Goal: Task Accomplishment & Management: Use online tool/utility

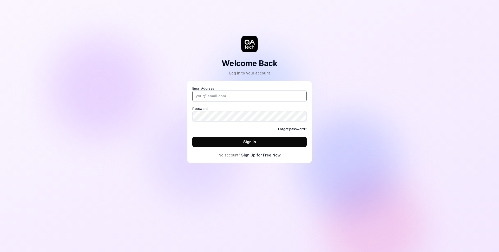
click at [214, 93] on input "Email Address" at bounding box center [249, 96] width 114 height 10
click at [207, 140] on button "Sign In" at bounding box center [249, 141] width 114 height 10
click at [235, 95] on input "jpelton722+[DOMAIN_NAME]" at bounding box center [249, 96] width 114 height 10
type input "[EMAIL_ADDRESS][DOMAIN_NAME]"
click at [192, 136] on button "Sign In" at bounding box center [249, 141] width 114 height 10
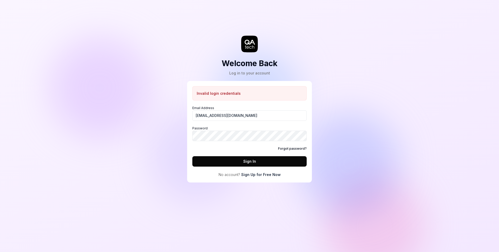
drag, startPoint x: 316, startPoint y: 178, endPoint x: 296, endPoint y: 174, distance: 20.7
click at [314, 178] on div "Welcome Back Log in to your account Invalid login credentials Email Address [EM…" at bounding box center [250, 96] width 156 height 172
click at [268, 172] on link "Sign Up for Free Now" at bounding box center [261, 174] width 40 height 5
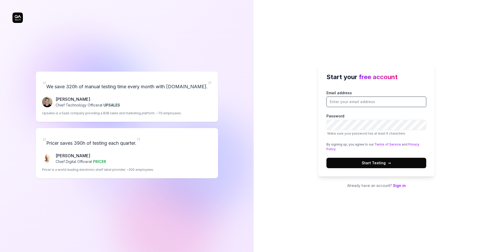
click at [352, 101] on input "Email address" at bounding box center [376, 101] width 100 height 10
type input "[EMAIL_ADDRESS][DOMAIN_NAME]"
click at [341, 158] on button "Start Testing →" at bounding box center [376, 163] width 100 height 10
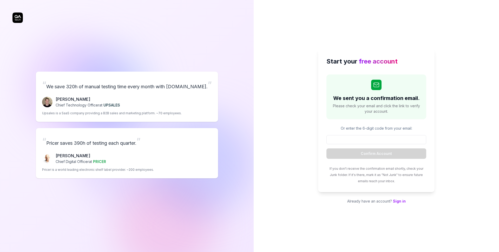
click at [350, 142] on input at bounding box center [376, 139] width 100 height 9
type input "747966"
click at [400, 155] on button "Confirm Account" at bounding box center [376, 153] width 100 height 10
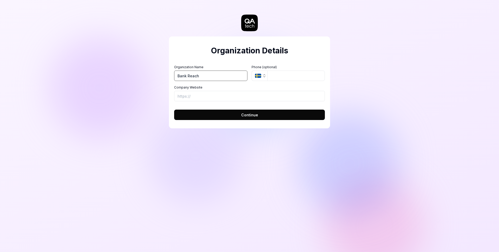
paste input "[URL][DOMAIN_NAME]"
type input "Bank Reach"
click at [232, 97] on input "Company Website" at bounding box center [249, 96] width 151 height 10
paste input "[URL][DOMAIN_NAME]"
type input "[URL][DOMAIN_NAME]"
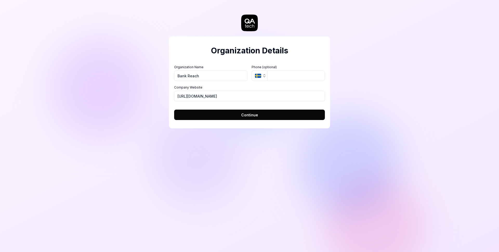
click at [264, 113] on button "Continue" at bounding box center [249, 114] width 151 height 10
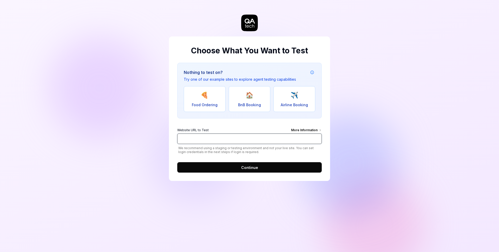
click at [206, 137] on input "Website URL to Test More Information" at bounding box center [249, 138] width 145 height 10
paste input "[URL][DOMAIN_NAME]"
type input "[URL][DOMAIN_NAME]"
click at [252, 166] on span "Continue" at bounding box center [249, 167] width 17 height 5
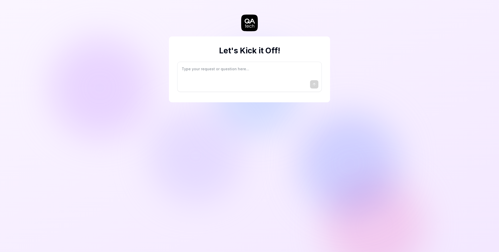
type textarea "*"
type textarea "I"
type textarea "*"
type textarea "I"
type textarea "*"
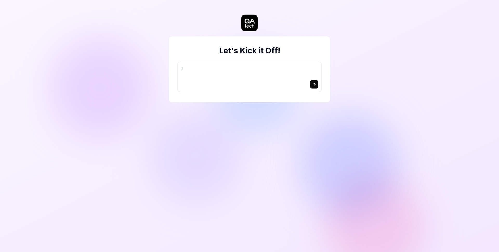
type textarea "I w"
type textarea "*"
type textarea "I wa"
type textarea "*"
type textarea "I wan"
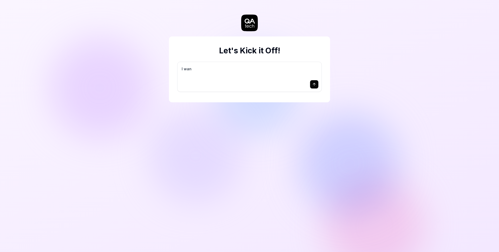
type textarea "*"
type textarea "I want"
type textarea "*"
type textarea "I want"
type textarea "*"
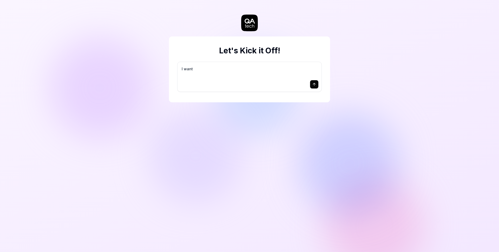
type textarea "I want a"
type textarea "*"
type textarea "I want a"
type textarea "*"
type textarea "I want a g"
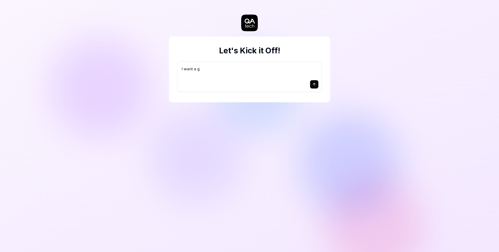
type textarea "*"
type textarea "I want a go"
type textarea "*"
type textarea "I want a goo"
type textarea "*"
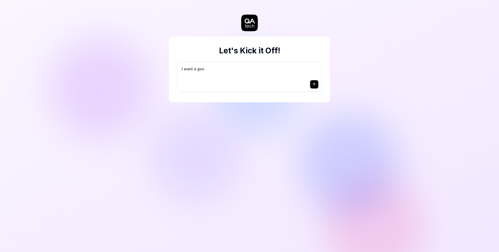
type textarea "I want a good"
type textarea "*"
type textarea "I want a good"
type textarea "*"
type textarea "I want a good t"
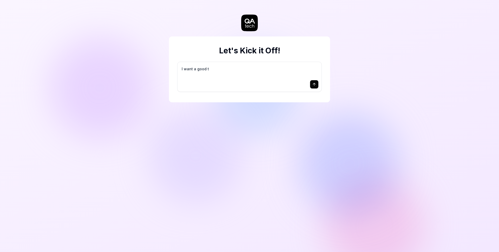
type textarea "*"
type textarea "I want a good te"
type textarea "*"
type textarea "I want a good tes"
type textarea "*"
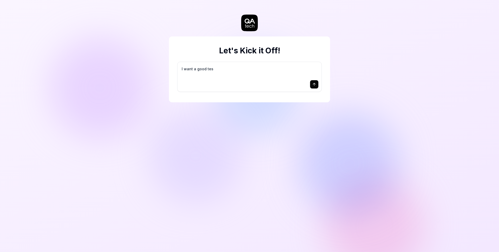
type textarea "I want a good test"
type textarea "*"
type textarea "I want a good test"
type textarea "*"
type textarea "I want a good test s"
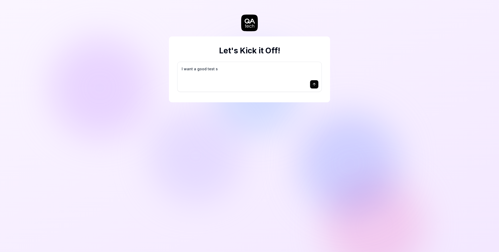
type textarea "*"
type textarea "I want a good test se"
type textarea "*"
type textarea "I want a good test set"
type textarea "*"
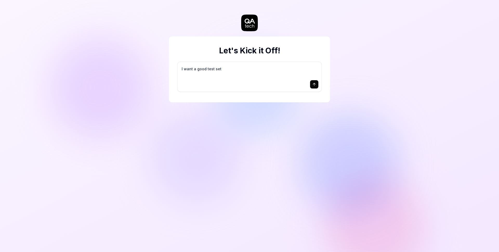
type textarea "I want a good test setu"
type textarea "*"
type textarea "I want a good test setup"
type textarea "*"
type textarea "I want a good test setup"
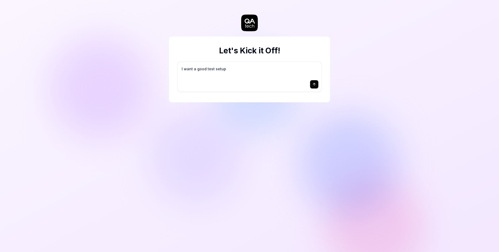
type textarea "*"
type textarea "I want a good test setup f"
type textarea "*"
type textarea "I want a good test setup fo"
type textarea "*"
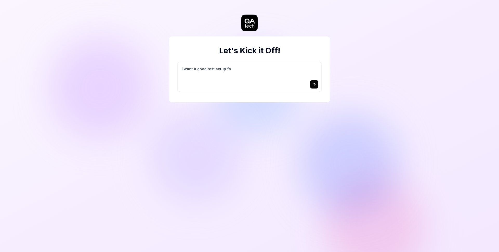
type textarea "I want a good test setup for"
type textarea "*"
type textarea "I want a good test setup for"
type textarea "*"
type textarea "I want a good test setup for m"
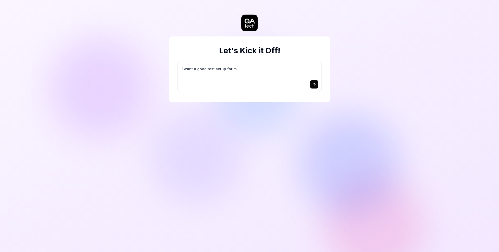
type textarea "*"
type textarea "I want a good test setup for my"
type textarea "*"
type textarea "I want a good test setup for my"
type textarea "*"
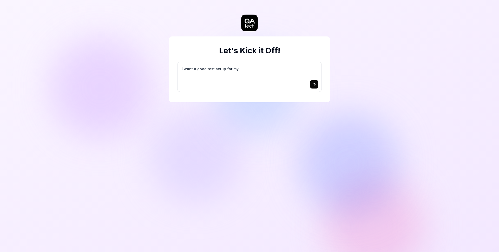
type textarea "I want a good test setup for my s"
type textarea "*"
type textarea "I want a good test setup for my si"
type textarea "*"
type textarea "I want a good test setup for my sit"
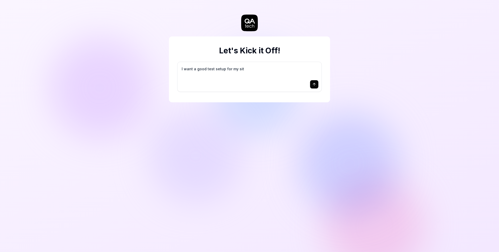
type textarea "*"
type textarea "I want a good test setup for my site"
type textarea "*"
type textarea "I want a good test setup for my site"
type textarea "*"
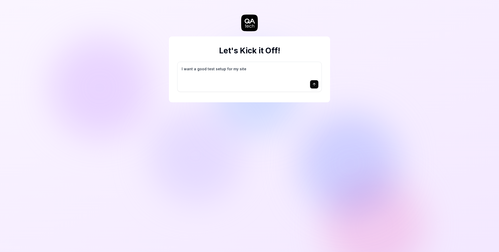
type textarea "I want a good test setup for my site -"
type textarea "*"
type textarea "I want a good test setup for my site -"
type textarea "*"
type textarea "I want a good test setup for my site - h"
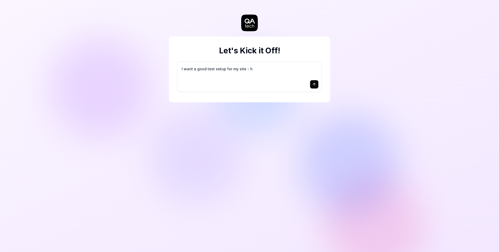
type textarea "*"
type textarea "I want a good test setup for my site - he"
type textarea "*"
type textarea "I want a good test setup for my site - hel"
type textarea "*"
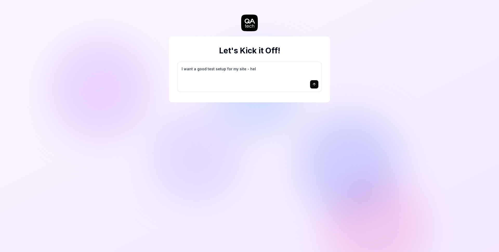
type textarea "I want a good test setup for my site - help"
type textarea "*"
type textarea "I want a good test setup for my site - help"
type textarea "*"
type textarea "I want a good test setup for my site - help m"
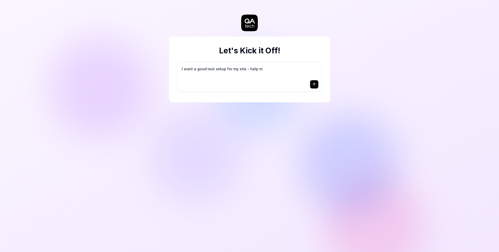
type textarea "*"
type textarea "I want a good test setup for my site - help me"
type textarea "*"
type textarea "I want a good test setup for my site - help me"
type textarea "*"
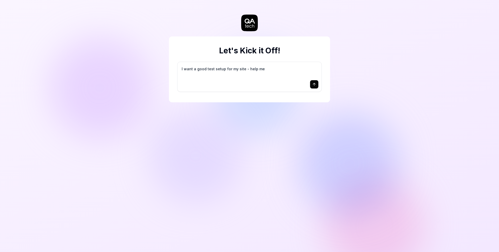
type textarea "I want a good test setup for my site - help me c"
type textarea "*"
type textarea "I want a good test setup for my site - help me cr"
type textarea "*"
type textarea "I want a good test setup for my site - help me cre"
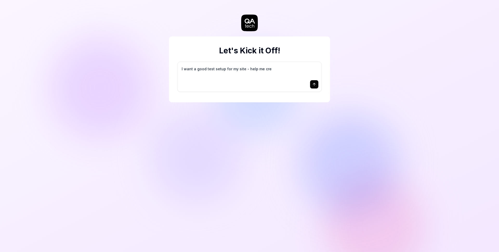
type textarea "*"
type textarea "I want a good test setup for my site - help me crea"
type textarea "*"
type textarea "I want a good test setup for my site - help me creat"
type textarea "*"
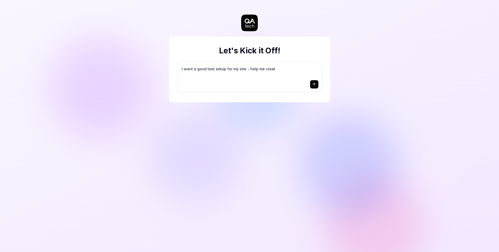
type textarea "I want a good test setup for my site - help me create"
type textarea "*"
type textarea "I want a good test setup for my site - help me create"
type textarea "*"
type textarea "I want a good test setup for my site - help me create t"
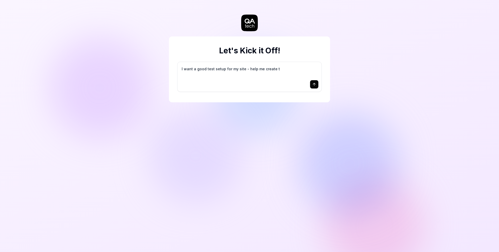
type textarea "*"
type textarea "I want a good test setup for my site - help me create th"
type textarea "*"
type textarea "I want a good test setup for my site - help me create the"
type textarea "*"
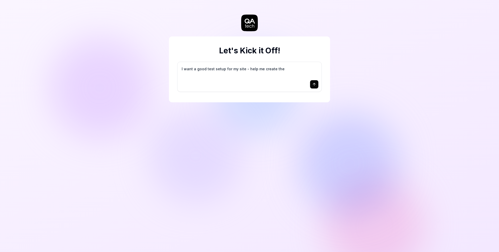
type textarea "I want a good test setup for my site - help me create the"
type textarea "*"
type textarea "I want a good test setup for my site - help me create the f"
type textarea "*"
type textarea "I want a good test setup for my site - help me create the fi"
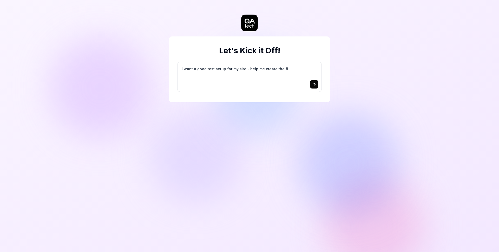
type textarea "*"
type textarea "I want a good test setup for my site - help me create the fir"
type textarea "*"
type textarea "I want a good test setup for my site - help me create the firs"
type textarea "*"
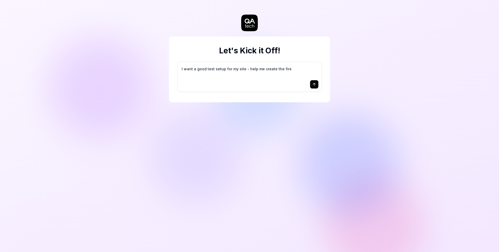
type textarea "I want a good test setup for my site - help me create the first"
type textarea "*"
type textarea "I want a good test setup for my site - help me create the first"
type textarea "*"
type textarea "I want a good test setup for my site - help me create the first 3"
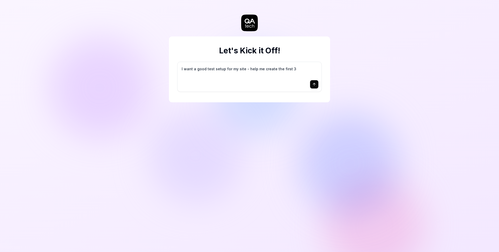
type textarea "*"
type textarea "I want a good test setup for my site - help me create the first 3-"
type textarea "*"
type textarea "I want a good test setup for my site - help me create the first 3-5"
type textarea "*"
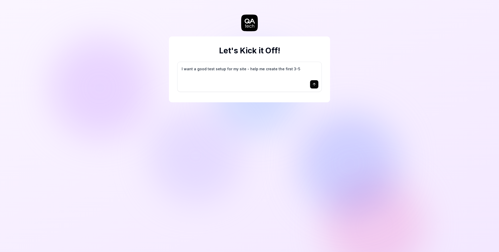
type textarea "I want a good test setup for my site - help me create the first 3-5"
type textarea "*"
type textarea "I want a good test setup for my site - help me create the first 3-5 t"
type textarea "*"
type textarea "I want a good test setup for my site - help me create the first 3-5 te"
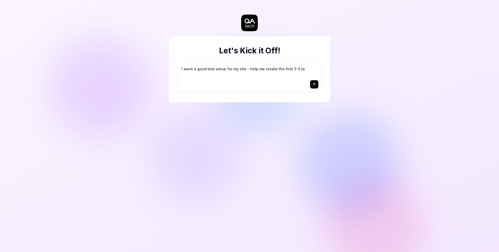
type textarea "*"
type textarea "I want a good test setup for my site - help me create the first 3-5 tes"
type textarea "*"
type textarea "I want a good test setup for my site - help me create the first 3-5 test"
type textarea "*"
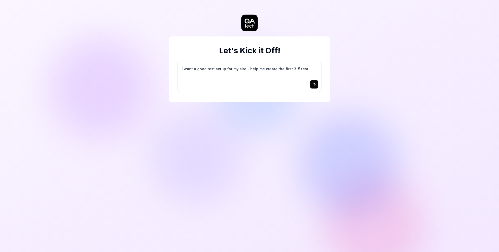
type textarea "I want a good test setup for my site - help me create the first 3-5 test"
type textarea "*"
type textarea "I want a good test setup for my site - help me create the first 3-5 test c"
type textarea "*"
type textarea "I want a good test setup for my site - help me create the first 3-5 test ca"
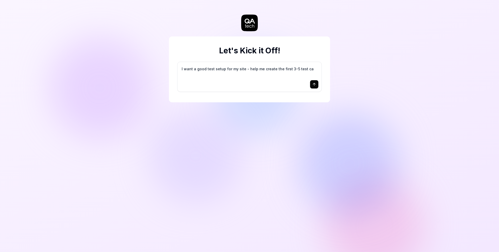
type textarea "*"
type textarea "I want a good test setup for my site - help me create the first 3-5 test cas"
type textarea "*"
type textarea "I want a good test setup for my site - help me create the first 3-5 test case"
type textarea "*"
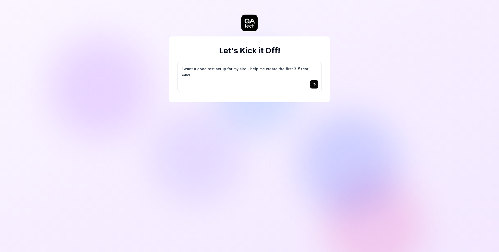
type textarea "I want a good test setup for my site - help me create the first 3-5 test cases"
drag, startPoint x: 247, startPoint y: 67, endPoint x: 322, endPoint y: 67, distance: 74.1
click at [322, 67] on form "I want a good test setup for my site - help me create the first 3-5 test cases" at bounding box center [249, 77] width 145 height 30
type textarea "*"
type textarea "I want a good test setup for my site - h"
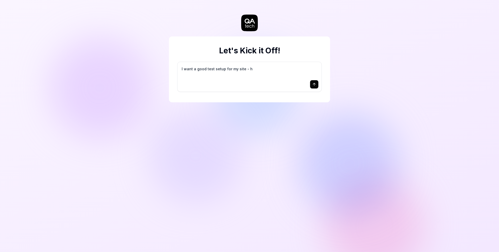
type textarea "*"
type textarea "I want a good test setup for my site -"
type textarea "*"
type textarea "I want a good test setup for my site - pl"
type textarea "*"
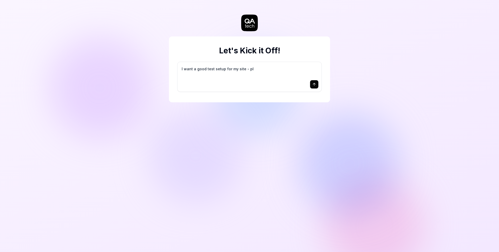
type textarea "I want a good test setup for my site - ple"
type textarea "*"
type textarea "I want a good test setup for my site - plea"
type textarea "*"
type textarea "I want a good test setup for my site - pleas"
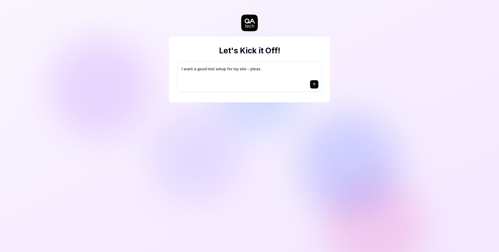
type textarea "*"
type textarea "I want a good test setup for my site - please"
type textarea "*"
type textarea "I want a good test setup for my site - please"
type textarea "*"
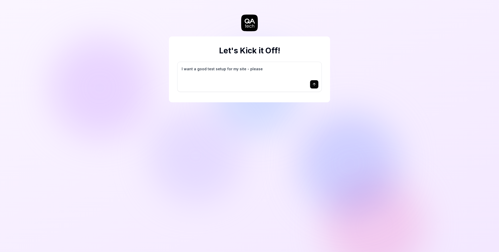
type textarea "I want a good test setup for my site - please c"
type textarea "*"
type textarea "I want a good test setup for my site - please cr"
type textarea "*"
type textarea "I want a good test setup for my site - please cre"
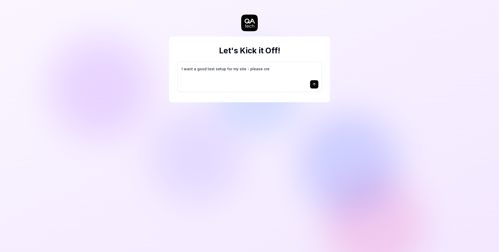
type textarea "*"
type textarea "I want a good test setup for my site - please crea"
type textarea "*"
type textarea "I want a good test setup for my site - please creat"
type textarea "*"
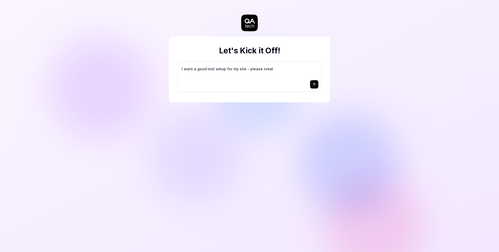
type textarea "I want a good test setup for my site - please create"
type textarea "*"
type textarea "I want a good test setup for my site - please create"
type textarea "*"
type textarea "I want a good test setup for my site - please create a"
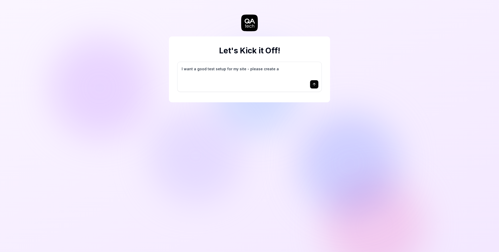
type textarea "*"
type textarea "I want a good test setup for my site - please create al"
type textarea "*"
type textarea "I want a good test setup for my site - please create all"
type textarea "*"
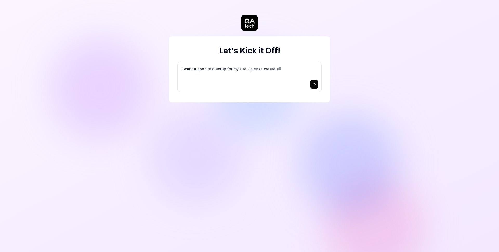
type textarea "I want a good test setup for my site - please create all"
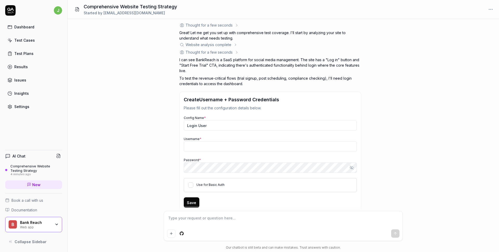
scroll to position [41, 0]
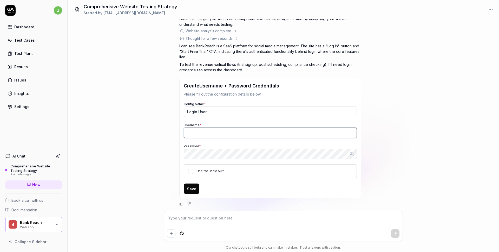
click at [205, 132] on input "Username *" at bounding box center [270, 132] width 173 height 10
click at [192, 170] on button "Use for Basic Auth" at bounding box center [190, 170] width 5 height 5
click at [195, 188] on button "Save" at bounding box center [192, 188] width 16 height 10
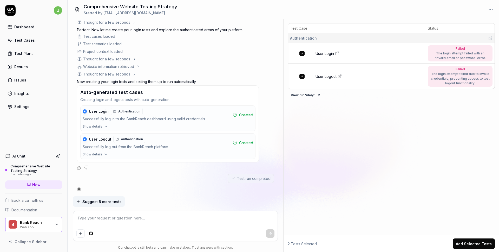
scroll to position [262, 0]
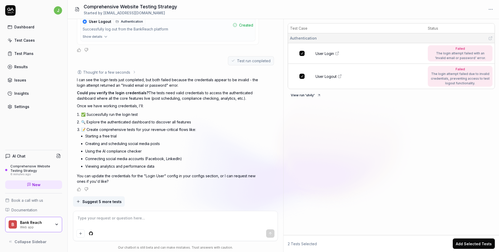
click at [145, 218] on textarea at bounding box center [175, 220] width 198 height 13
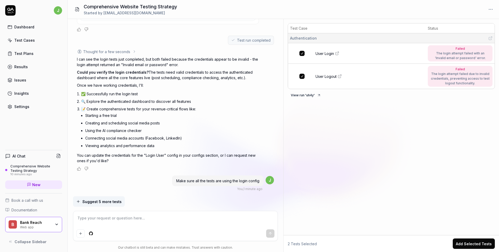
scroll to position [422, 0]
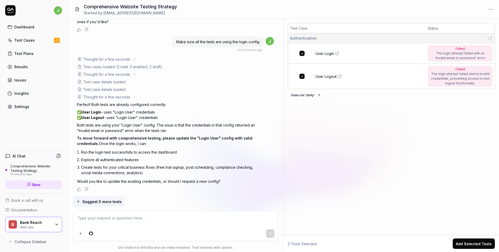
click at [463, 239] on button "Add Selected Tests" at bounding box center [474, 243] width 42 height 10
click at [103, 200] on span "Suggest 5 more tests" at bounding box center [101, 201] width 39 height 5
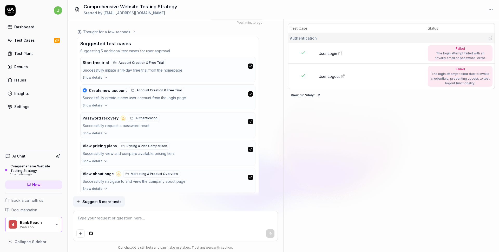
scroll to position [633, 0]
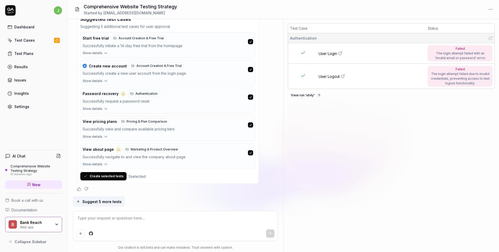
click at [112, 173] on button "Create selected tests" at bounding box center [103, 176] width 46 height 8
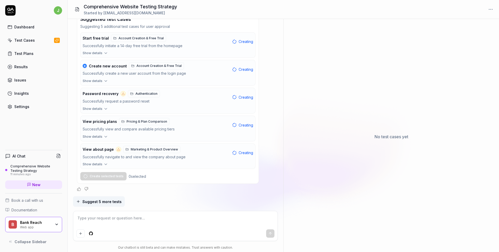
click at [107, 213] on div at bounding box center [175, 226] width 205 height 30
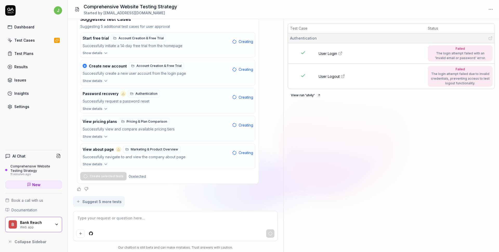
scroll to position [653, 0]
